Goal: Complete application form

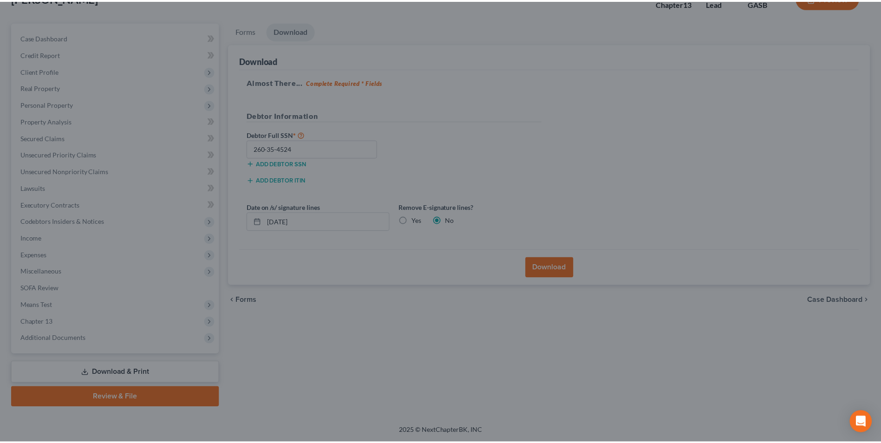
scroll to position [67, 0]
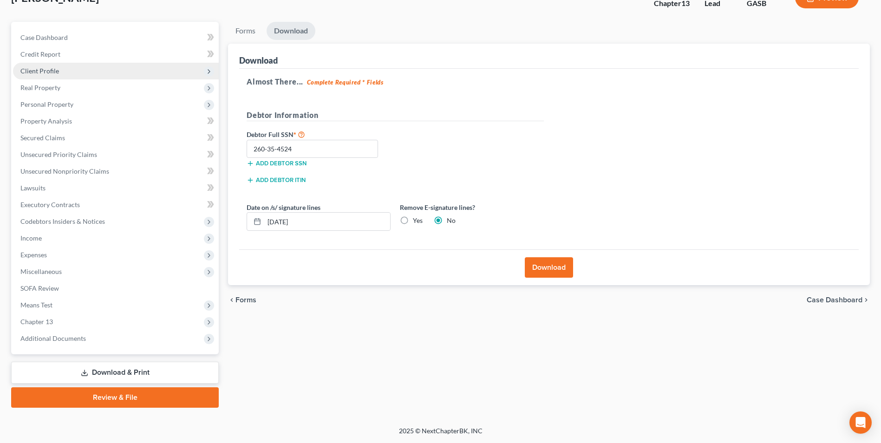
click at [27, 72] on span "Client Profile" at bounding box center [39, 71] width 39 height 8
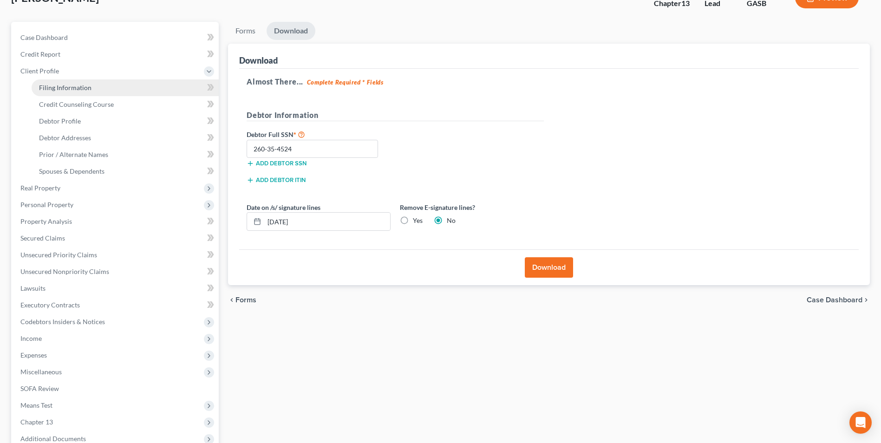
click at [34, 86] on link "Filing Information" at bounding box center [125, 87] width 187 height 17
select select "1"
select select "0"
select select "3"
select select "10"
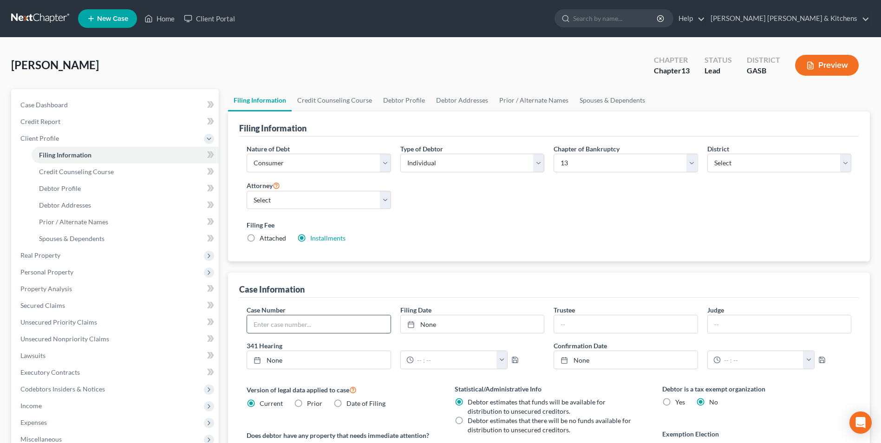
click at [302, 328] on input "text" at bounding box center [318, 324] width 143 height 18
type input "25-60258"
click at [163, 22] on link "Home" at bounding box center [159, 18] width 39 height 17
